Goal: Task Accomplishment & Management: Use online tool/utility

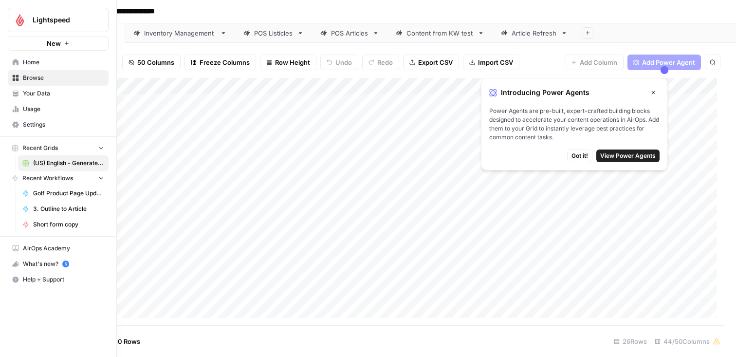
click at [12, 58] on link "Home" at bounding box center [58, 63] width 101 height 16
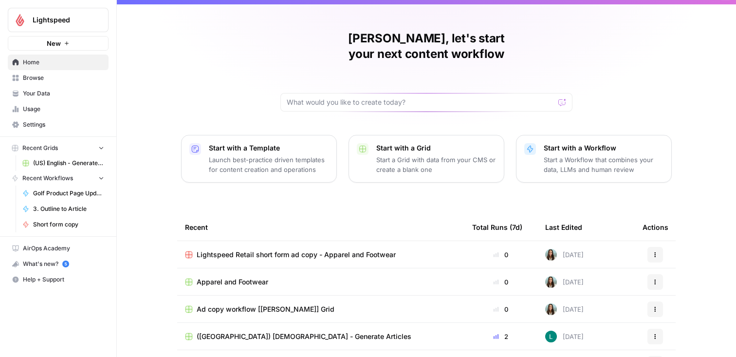
scroll to position [44, 0]
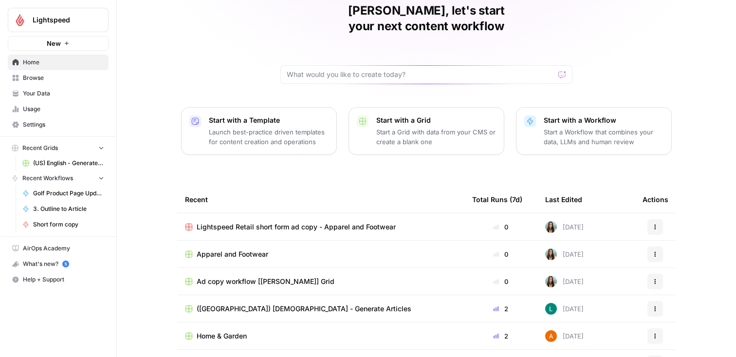
click at [266, 244] on td "Apparel and Footwear" at bounding box center [320, 254] width 287 height 27
click at [204, 249] on span "Apparel and Footwear" at bounding box center [233, 254] width 72 height 10
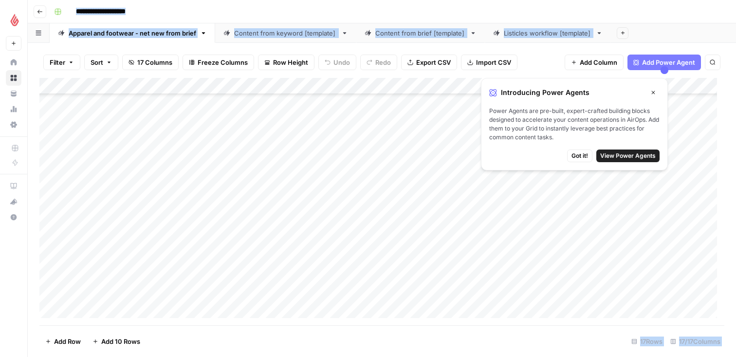
scroll to position [521, 0]
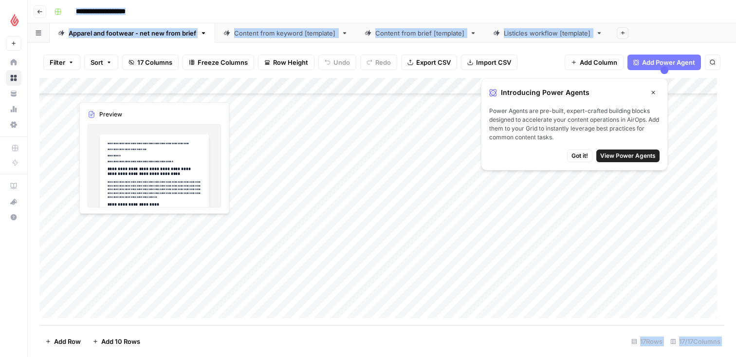
click at [99, 244] on div "Add Column" at bounding box center [381, 201] width 685 height 247
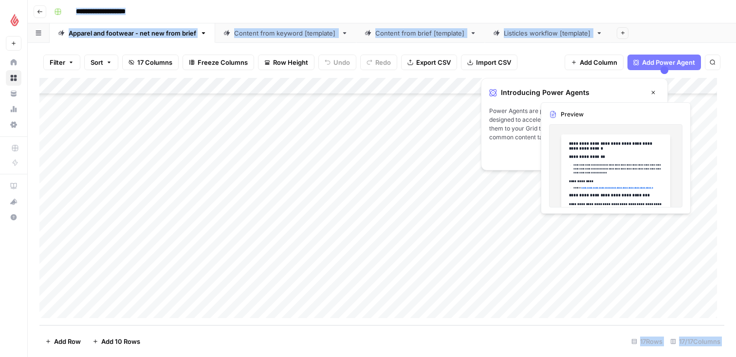
click at [567, 239] on div "Add Column" at bounding box center [381, 201] width 685 height 247
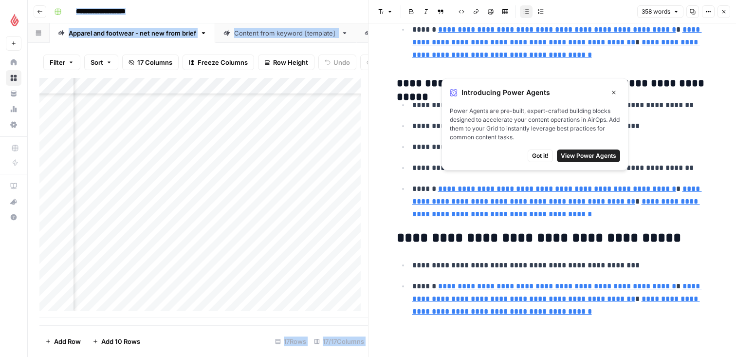
scroll to position [521, 730]
click at [260, 228] on div "Add Column" at bounding box center [203, 198] width 329 height 240
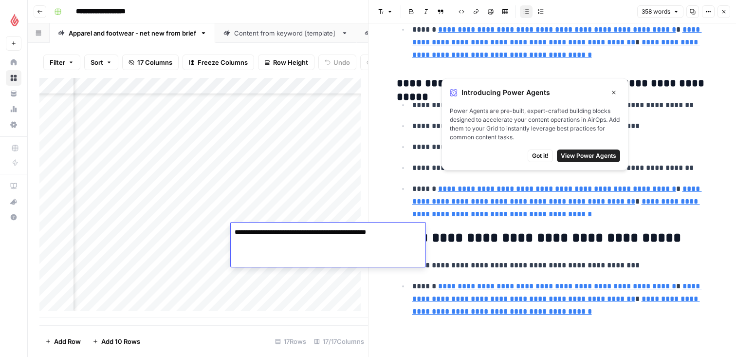
click at [169, 258] on div "Add Column" at bounding box center [203, 198] width 329 height 240
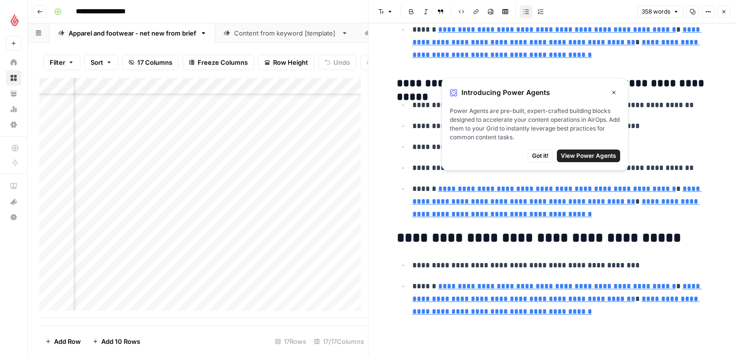
scroll to position [521, 989]
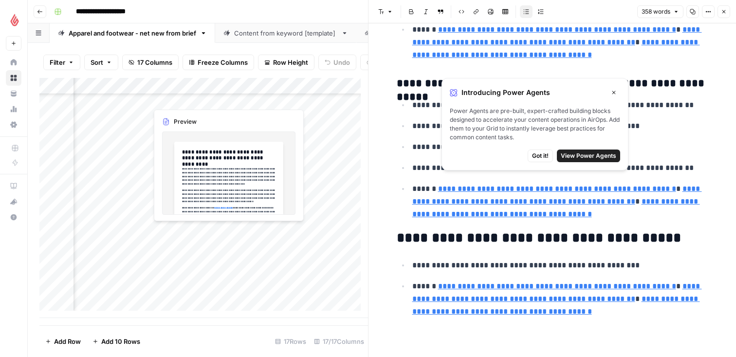
click at [209, 252] on div "Add Column" at bounding box center [203, 198] width 329 height 240
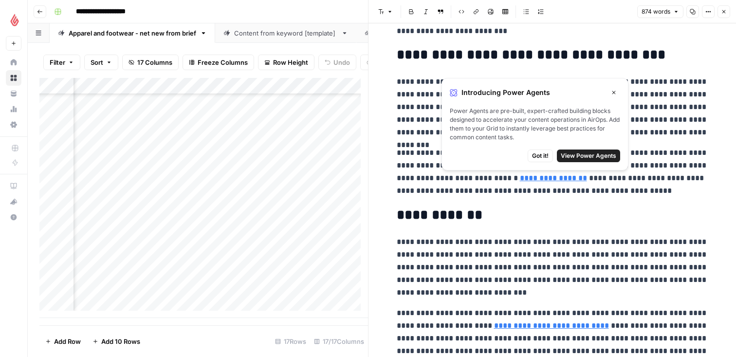
scroll to position [1183, 0]
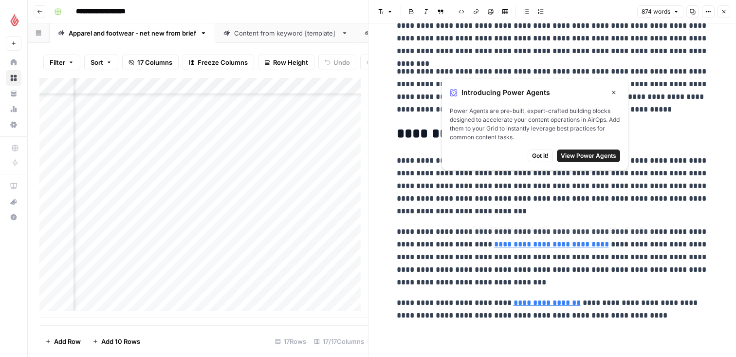
type input "[URL][DOMAIN_NAME]"
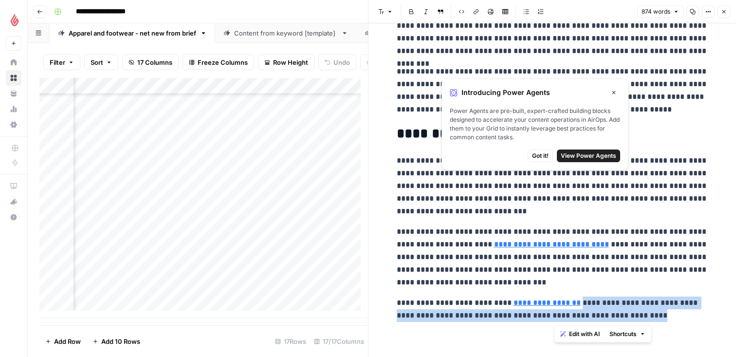
drag, startPoint x: 650, startPoint y: 320, endPoint x: 553, endPoint y: 305, distance: 97.5
click at [553, 305] on p "**********" at bounding box center [553, 309] width 312 height 25
